Goal: Transaction & Acquisition: Purchase product/service

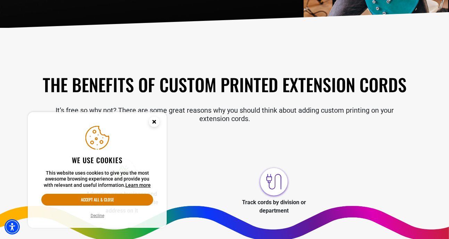
scroll to position [184, 0]
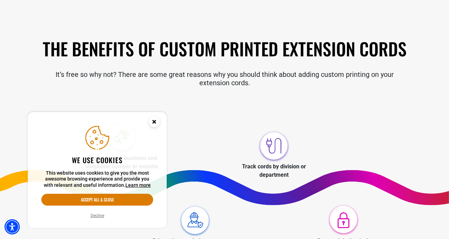
click at [155, 121] on icon "Close this option" at bounding box center [154, 121] width 2 height 2
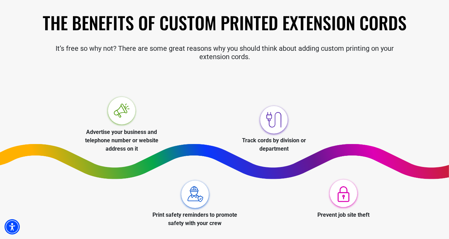
scroll to position [288, 0]
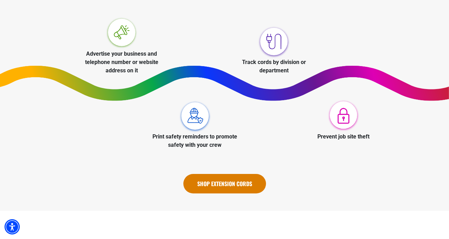
click at [236, 183] on link "Shop Extension Cords" at bounding box center [224, 183] width 83 height 19
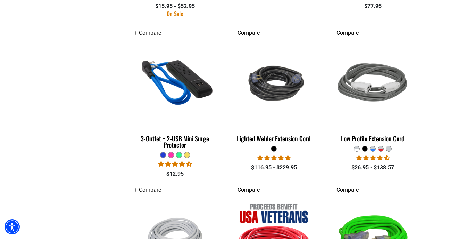
scroll to position [1158, 0]
